Goal: Task Accomplishment & Management: Manage account settings

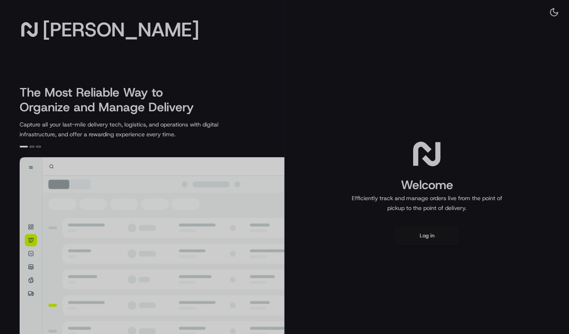
click at [433, 234] on div at bounding box center [284, 167] width 569 height 334
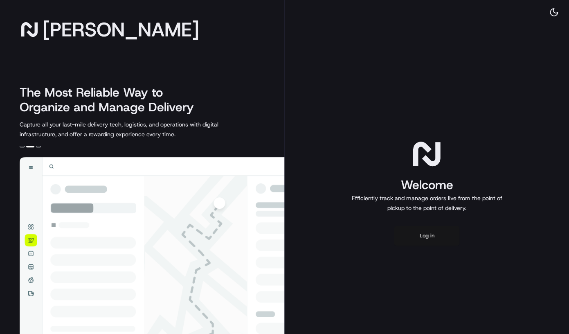
click at [424, 240] on button "Log in" at bounding box center [426, 236] width 65 height 20
